Goal: Task Accomplishment & Management: Use online tool/utility

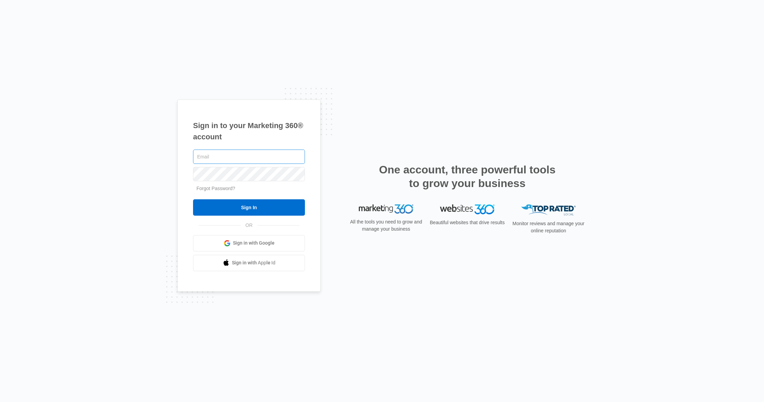
click at [245, 153] on input "text" at bounding box center [249, 157] width 112 height 14
click at [251, 243] on span "Sign in with Google" at bounding box center [254, 243] width 42 height 7
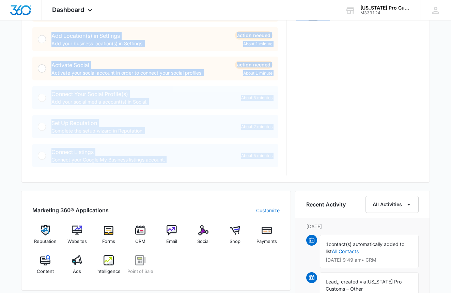
scroll to position [207, 0]
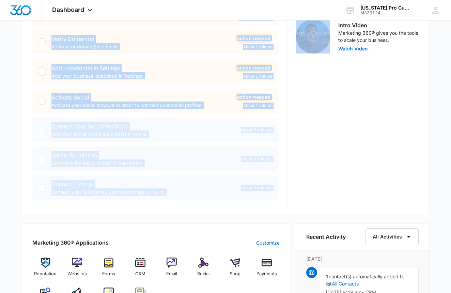
drag, startPoint x: 329, startPoint y: 38, endPoint x: 298, endPoint y: -24, distance: 68.9
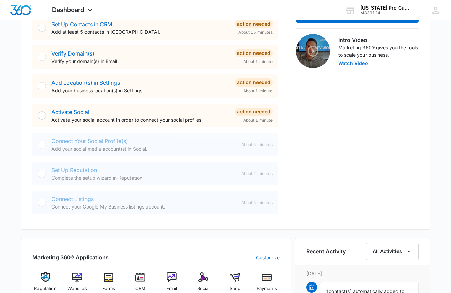
drag, startPoint x: 439, startPoint y: 74, endPoint x: 440, endPoint y: 68, distance: 5.9
click at [440, 68] on div "Today is Thursday, October 9th Good morning, Julian! Contacts You have 1 contac…" at bounding box center [225, 190] width 451 height 737
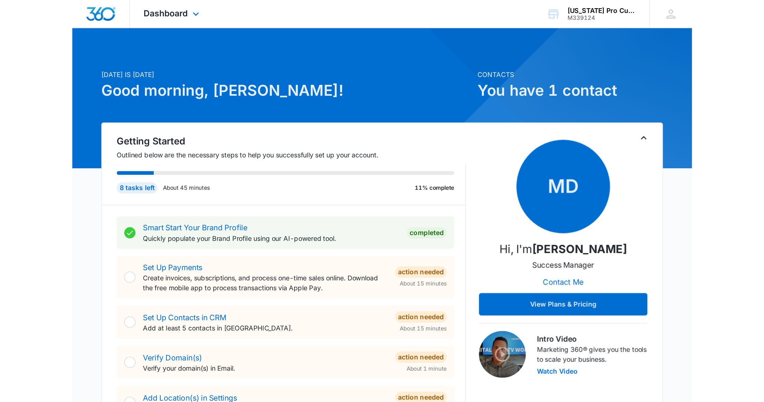
scroll to position [0, 0]
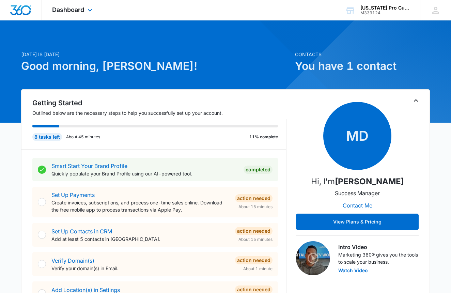
click at [166, 19] on div "Dashboard Apps Reputation Websites Forms CRM Email Social Shop Payments POS Con…" at bounding box center [225, 10] width 451 height 20
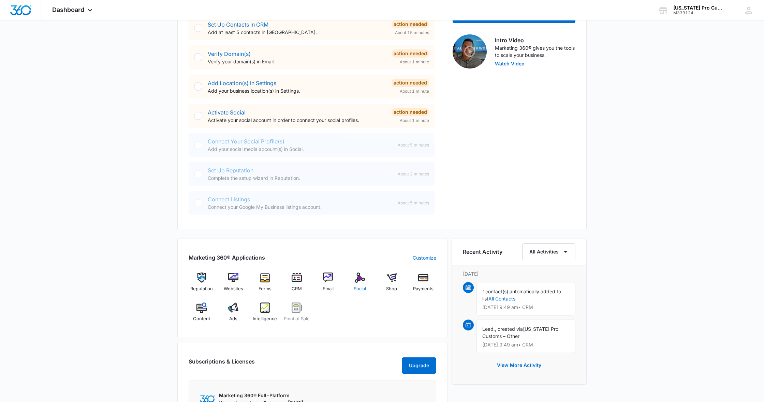
scroll to position [208, 0]
click at [361, 287] on span "Social" at bounding box center [359, 288] width 12 height 7
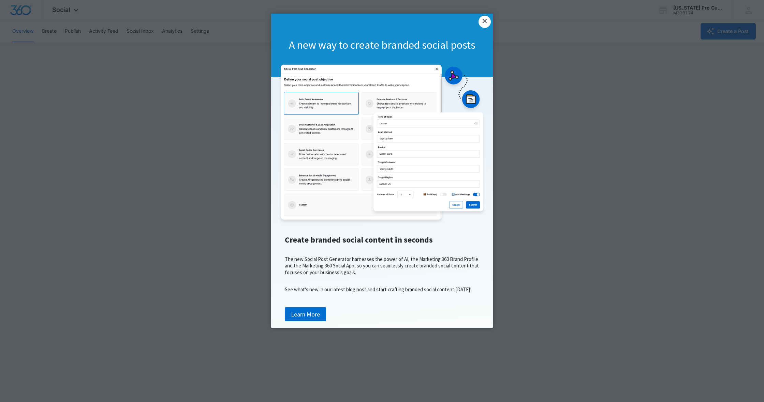
click at [485, 24] on link "×" at bounding box center [484, 22] width 12 height 12
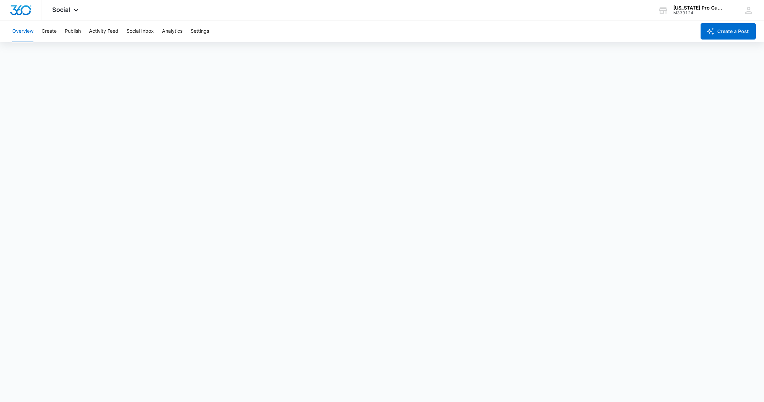
click at [24, 30] on button "Overview" at bounding box center [22, 31] width 21 height 22
click at [67, 9] on span "Social" at bounding box center [61, 9] width 18 height 7
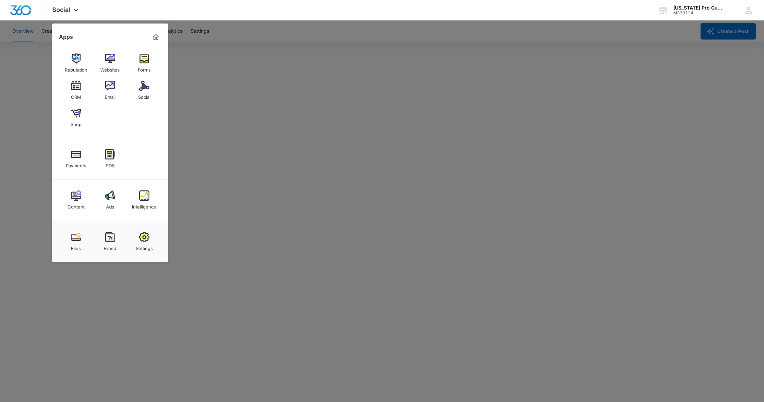
click at [29, 111] on div at bounding box center [382, 201] width 764 height 402
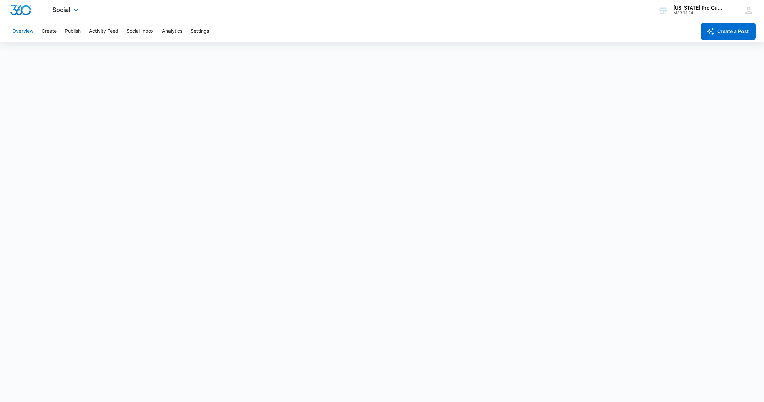
click at [67, 13] on div "Social Apps Reputation Websites Forms CRM Email Social Shop Payments POS Conten…" at bounding box center [66, 10] width 48 height 20
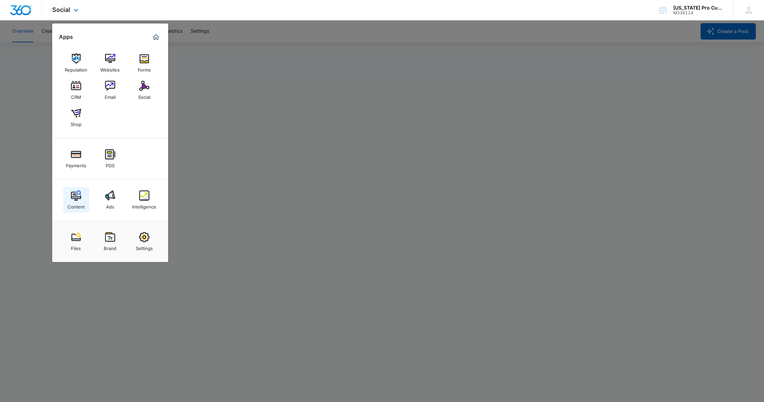
click at [78, 205] on div "Content" at bounding box center [75, 205] width 17 height 9
